Goal: Entertainment & Leisure: Consume media (video, audio)

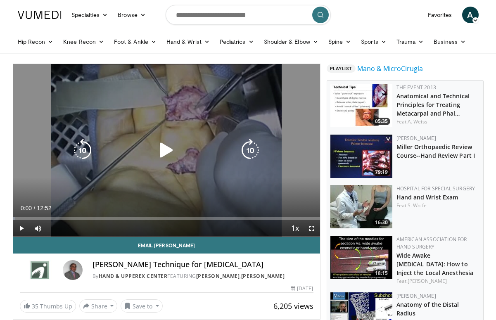
click at [164, 154] on icon "Video Player" at bounding box center [166, 150] width 23 height 23
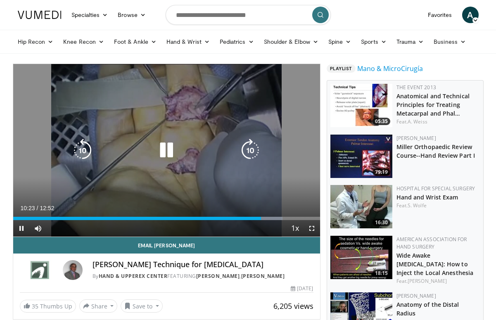
click at [296, 160] on div "10 seconds Tap to unmute" at bounding box center [166, 150] width 307 height 173
